Goal: Find specific page/section: Find specific page/section

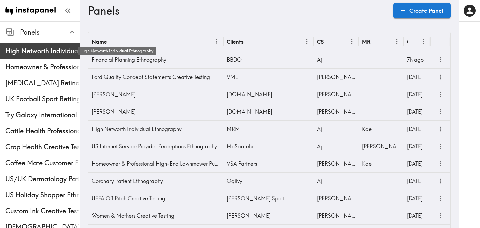
click at [44, 54] on span "High Networth Individual Ethnography" at bounding box center [42, 50] width 74 height 9
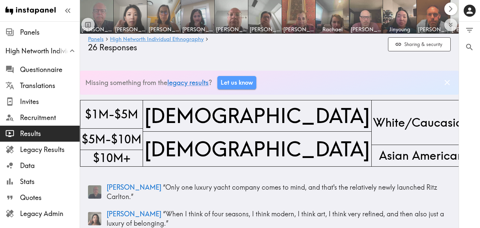
click at [449, 8] on icon "Scroll right" at bounding box center [451, 9] width 8 height 8
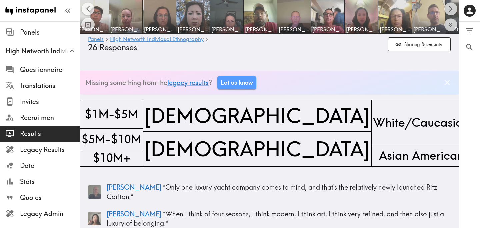
scroll to position [0, 379]
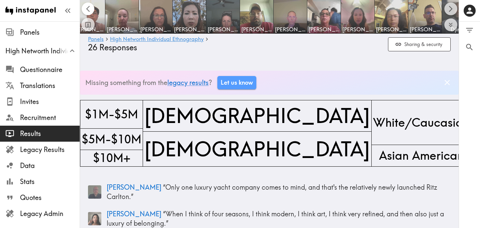
click at [89, 8] on icon "Scroll left" at bounding box center [88, 9] width 8 height 8
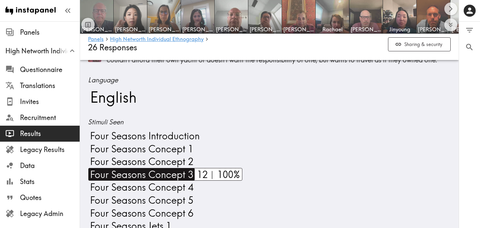
scroll to position [333, 0]
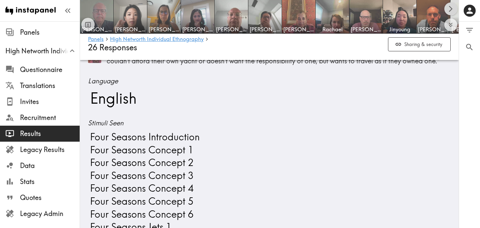
click at [449, 7] on icon "Scroll right" at bounding box center [451, 9] width 8 height 8
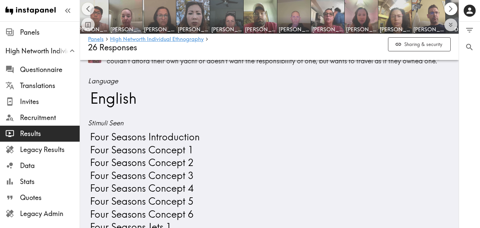
scroll to position [0, 379]
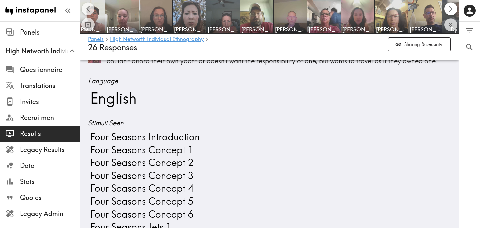
click at [450, 7] on icon "Scroll right" at bounding box center [451, 9] width 8 height 8
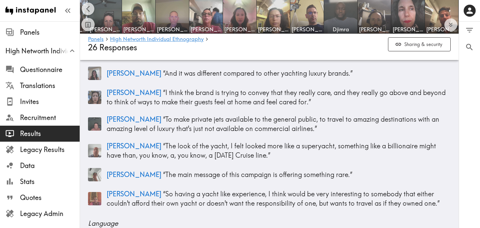
scroll to position [100, 0]
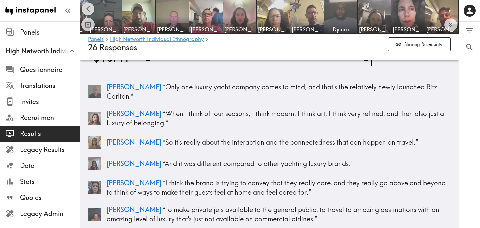
click at [85, 8] on icon "Scroll left" at bounding box center [88, 9] width 8 height 8
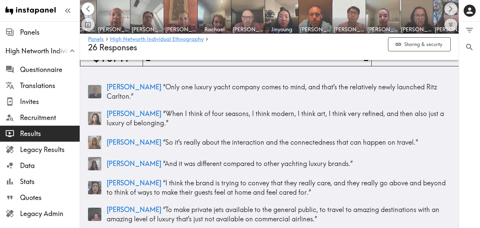
click at [86, 8] on icon "Scroll left" at bounding box center [88, 9] width 8 height 8
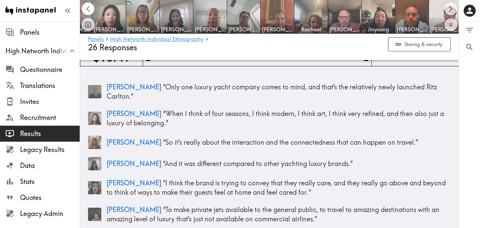
scroll to position [0, 0]
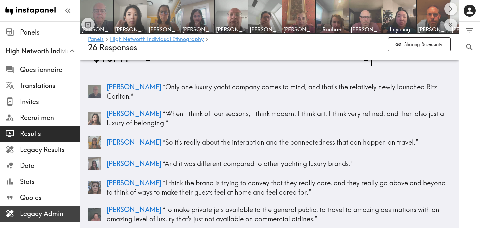
click at [41, 214] on span "Legacy Admin" at bounding box center [50, 213] width 60 height 9
